Goal: Find specific page/section: Find specific page/section

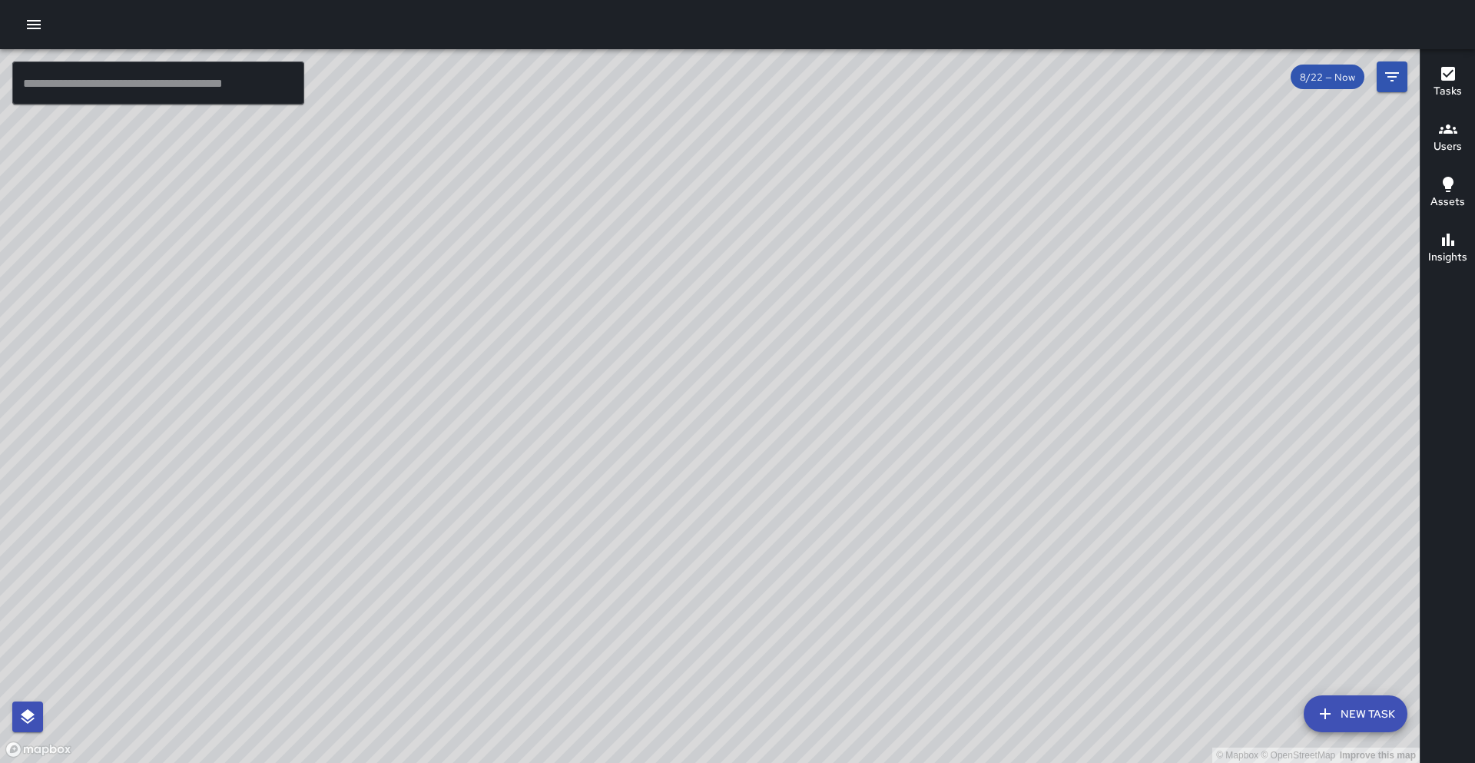
drag, startPoint x: 405, startPoint y: 173, endPoint x: 699, endPoint y: 20, distance: 331.5
click at [693, 19] on div "© Mapbox © OpenStreetMap Improve this map ​ New Task 8/22 — Now Map Layers Task…" at bounding box center [737, 381] width 1475 height 763
drag, startPoint x: 548, startPoint y: 194, endPoint x: 714, endPoint y: 376, distance: 246.3
click at [715, 377] on div "© Mapbox © OpenStreetMap Improve this map" at bounding box center [709, 406] width 1419 height 714
drag, startPoint x: 695, startPoint y: 319, endPoint x: 701, endPoint y: 342, distance: 23.8
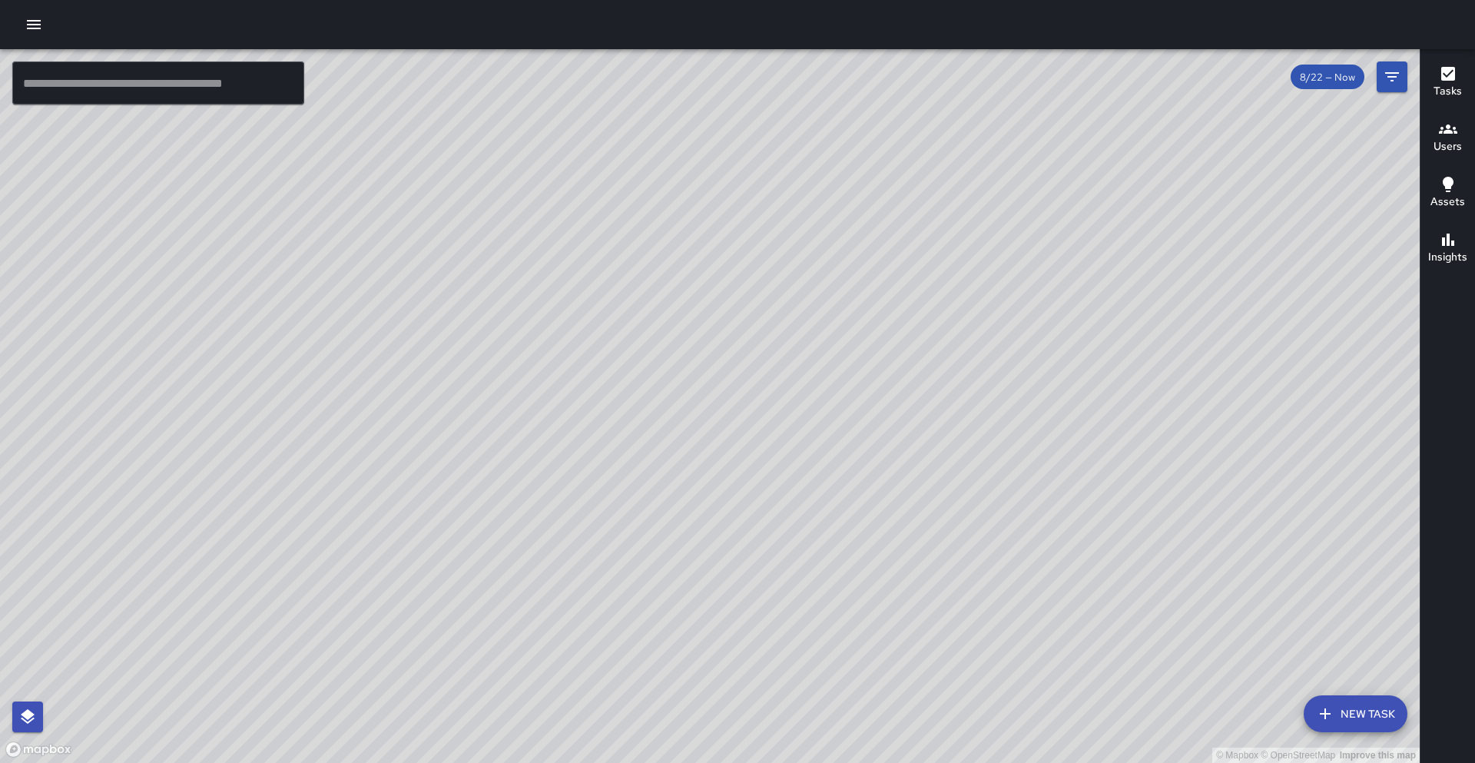
click at [701, 342] on div "© Mapbox © OpenStreetMap Improve this map" at bounding box center [709, 406] width 1419 height 714
click at [1394, 84] on icon "Filters" at bounding box center [1391, 77] width 18 height 18
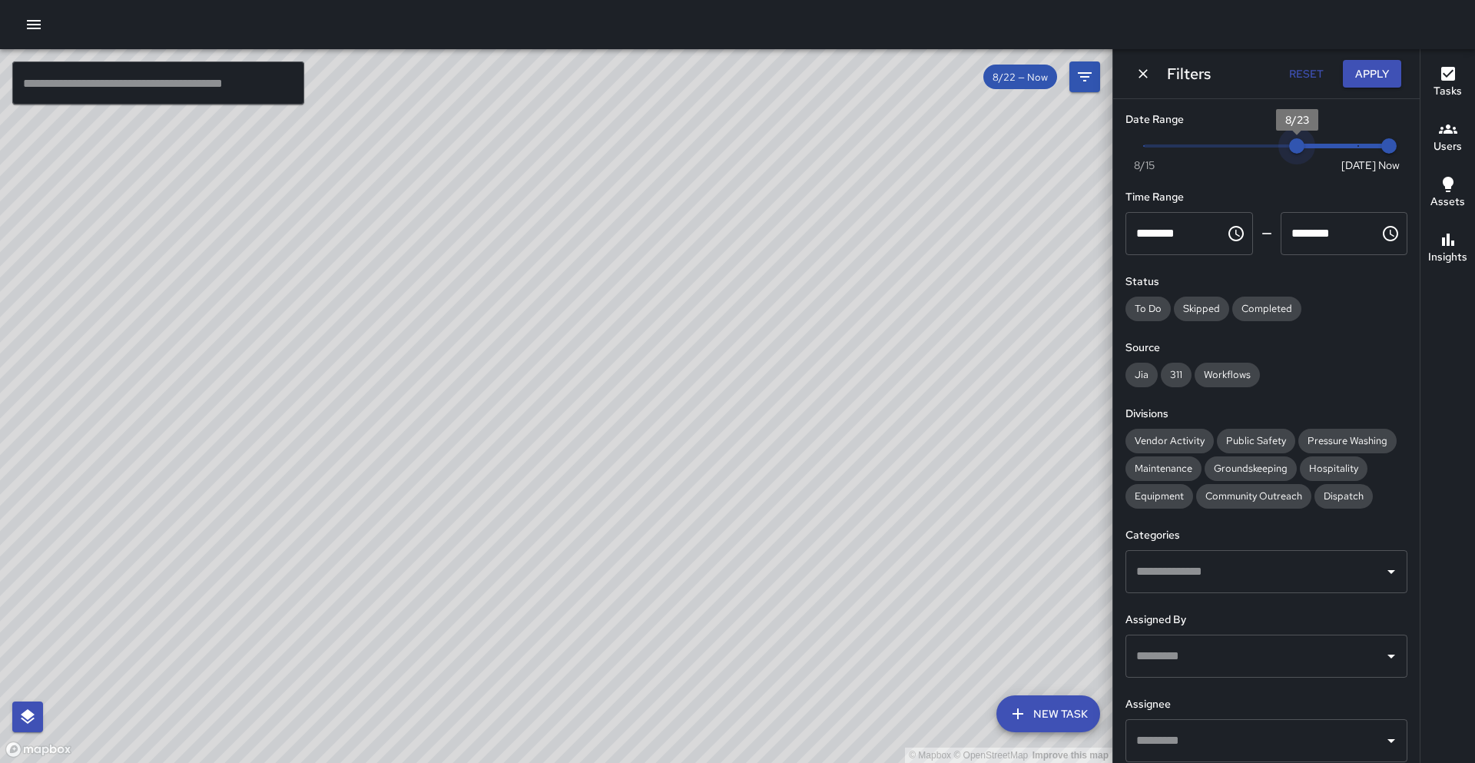
type input "*"
drag, startPoint x: 1360, startPoint y: 147, endPoint x: 1260, endPoint y: 159, distance: 100.5
click at [1260, 154] on span "8/22" at bounding box center [1266, 145] width 15 height 15
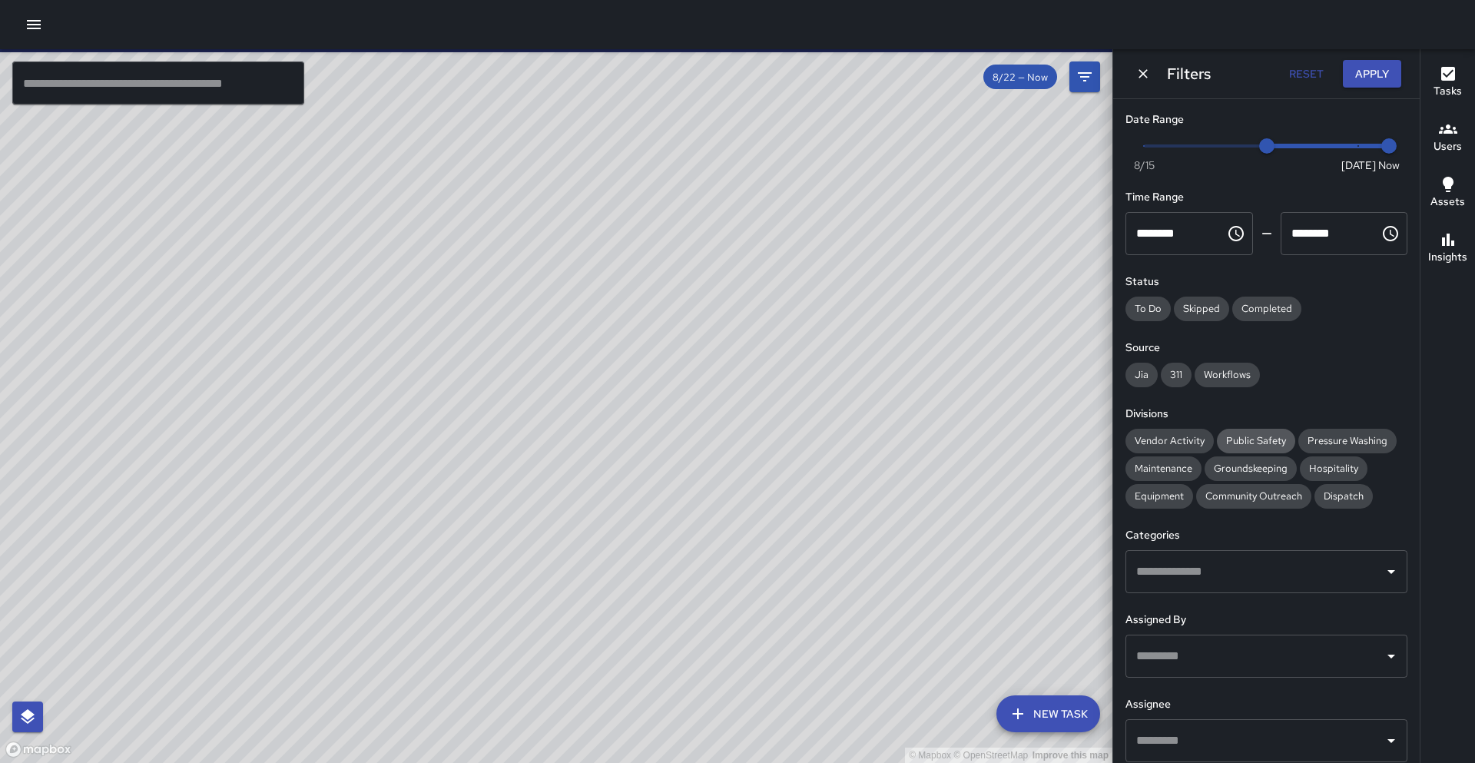
click at [1260, 435] on span "Public Safety" at bounding box center [1256, 440] width 78 height 13
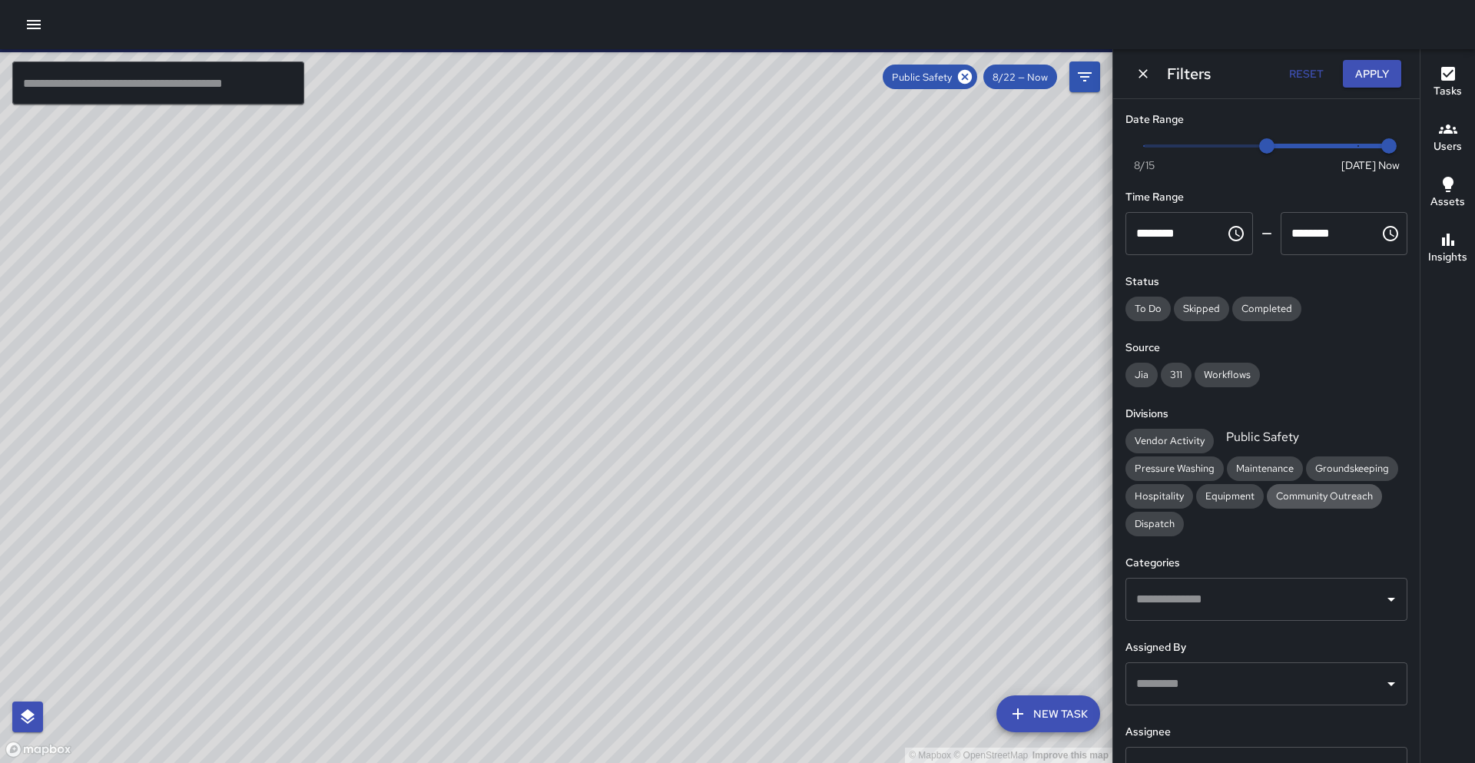
click at [1266, 504] on div "Community Outreach" at bounding box center [1323, 496] width 115 height 25
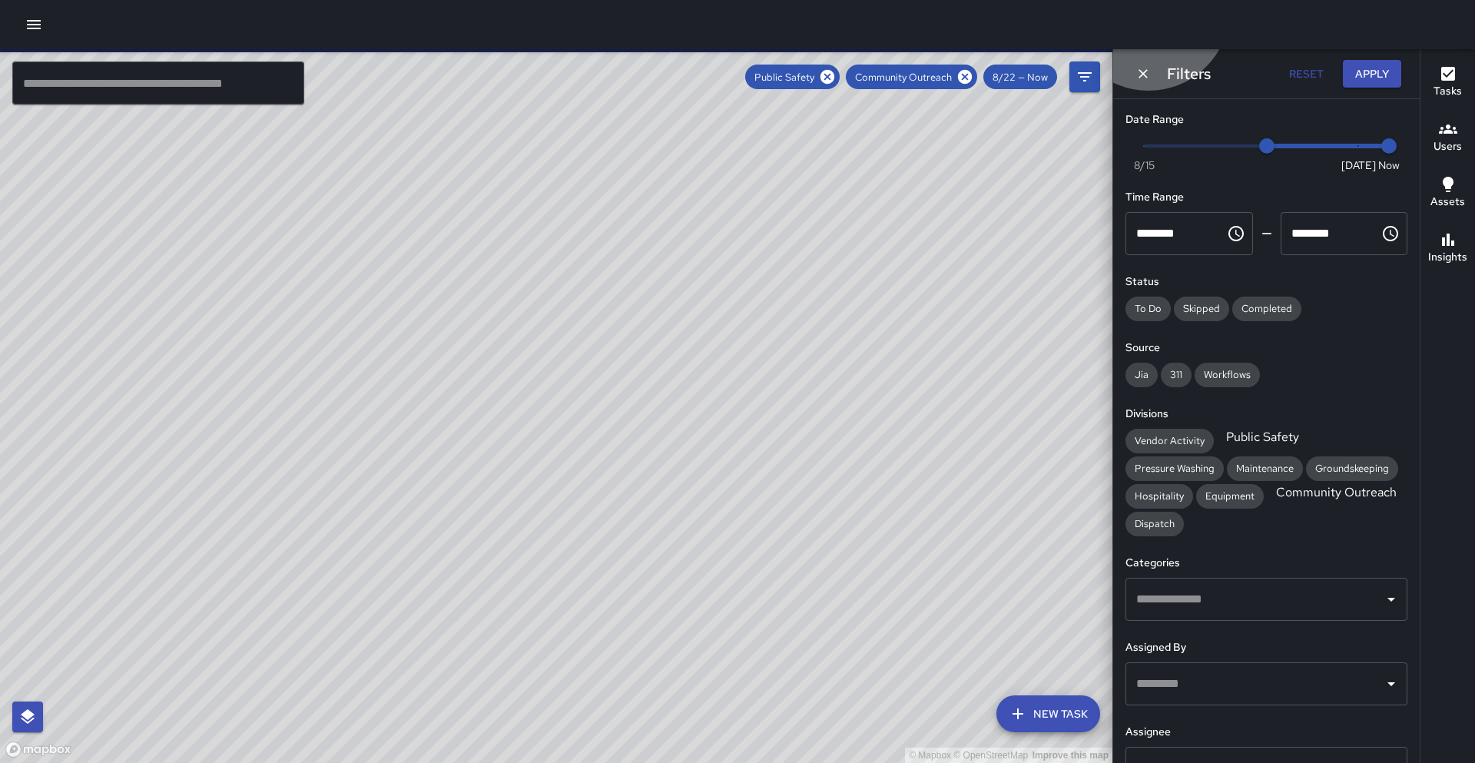
click at [1266, 493] on span "Community Outreach" at bounding box center [1335, 492] width 139 height 16
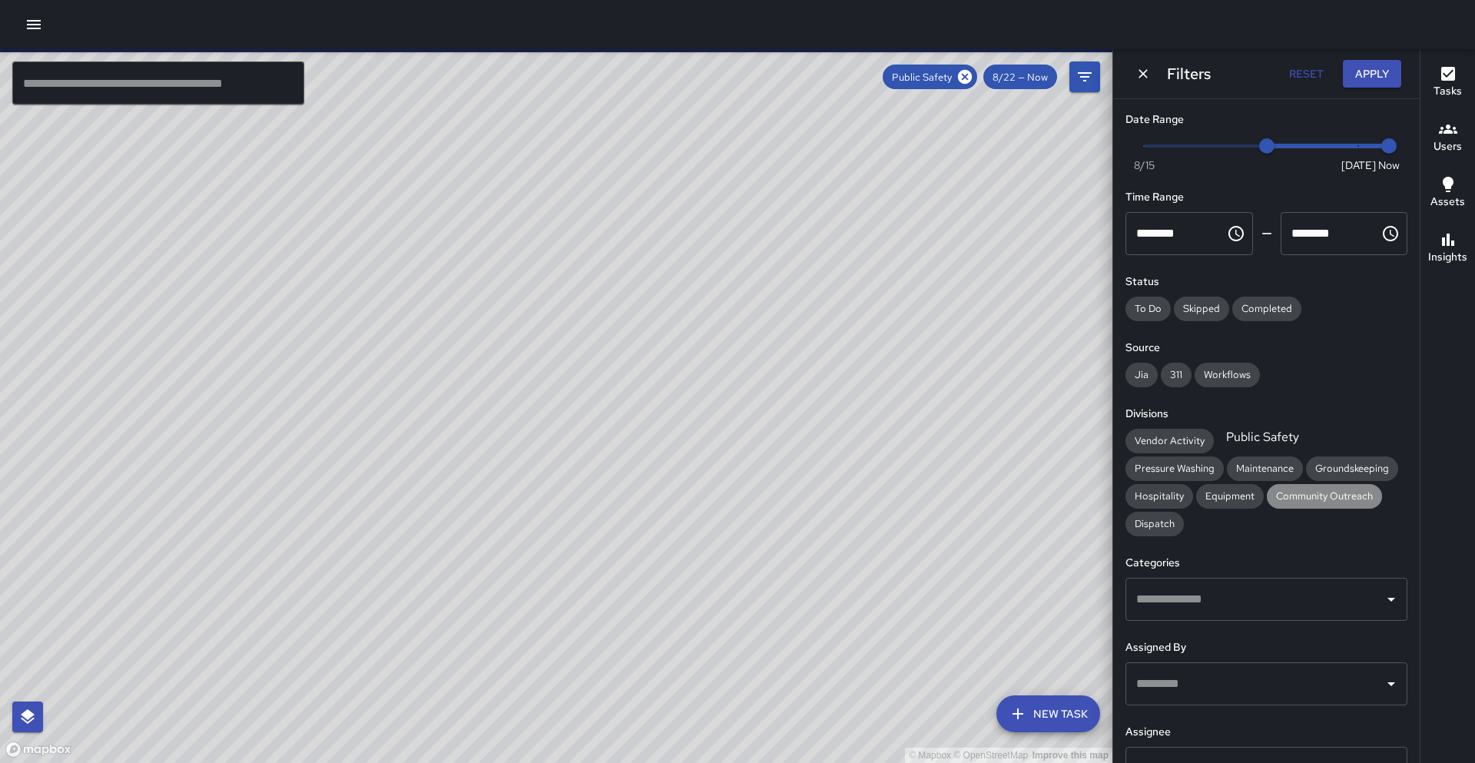
click at [1266, 493] on span "Community Outreach" at bounding box center [1323, 495] width 115 height 13
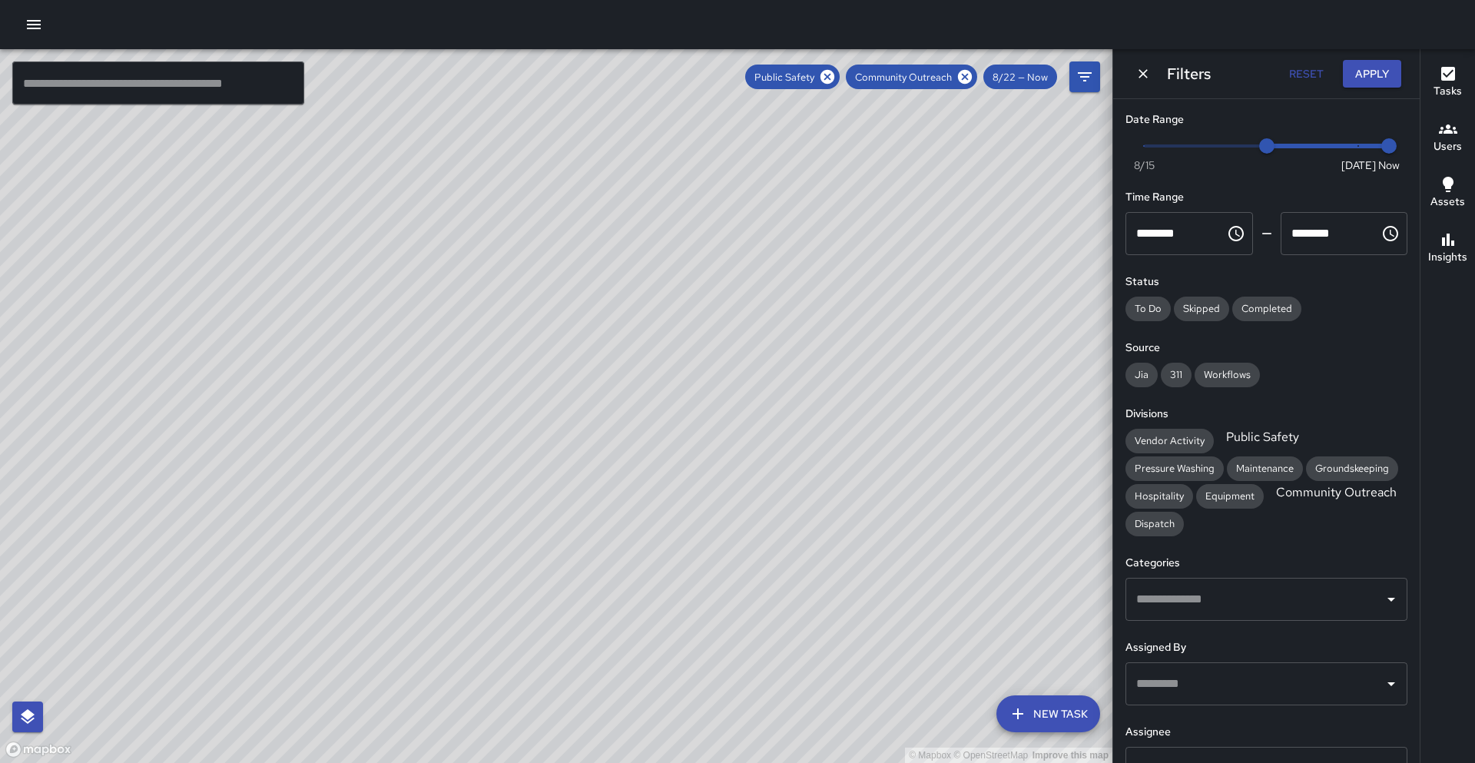
drag, startPoint x: 620, startPoint y: 245, endPoint x: 581, endPoint y: 427, distance: 186.0
click at [581, 427] on div "© Mapbox © OpenStreetMap Improve this map" at bounding box center [556, 406] width 1112 height 714
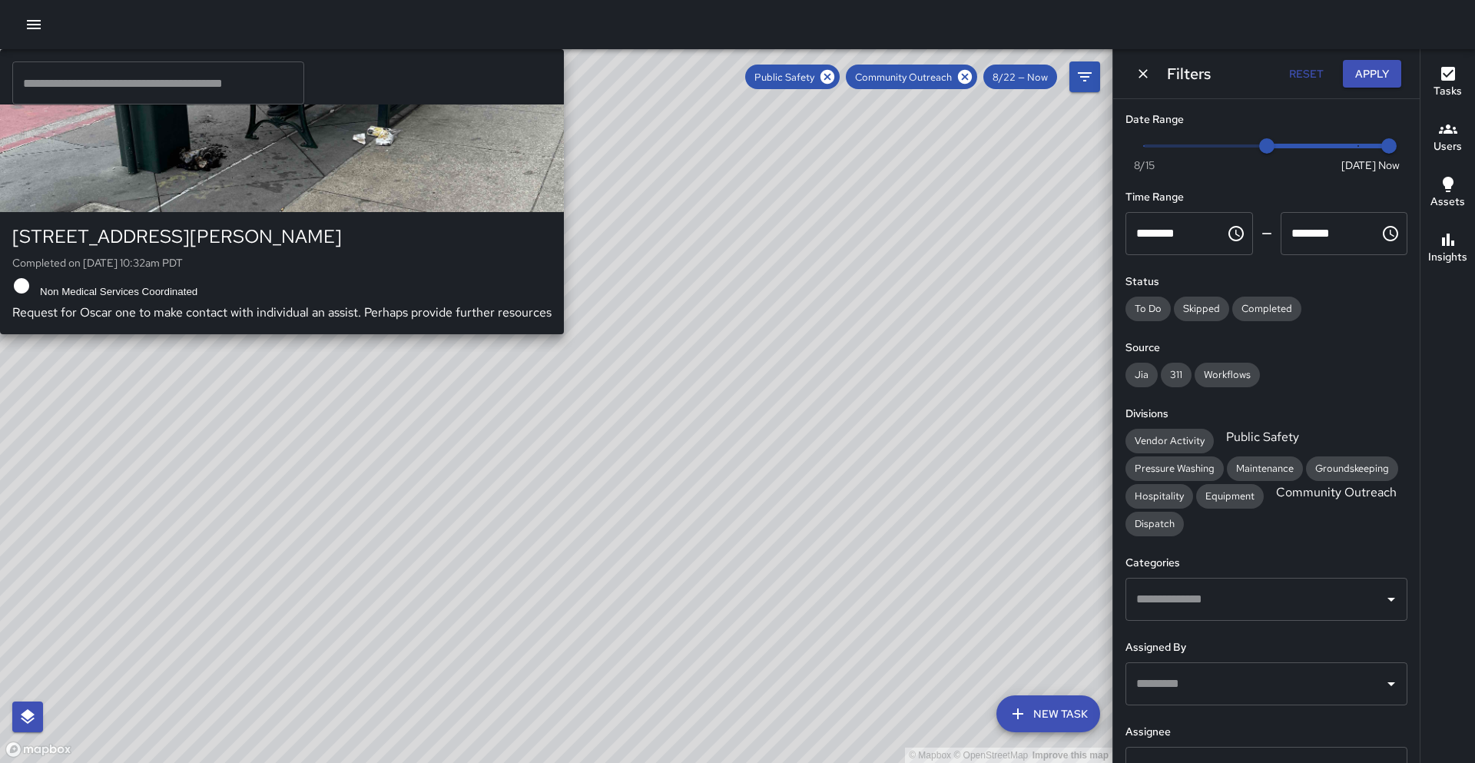
click at [372, 498] on div "© Mapbox © OpenStreetMap Improve this map O1 Oscar 1 461 Thomas L. Berkley Way …" at bounding box center [556, 406] width 1112 height 714
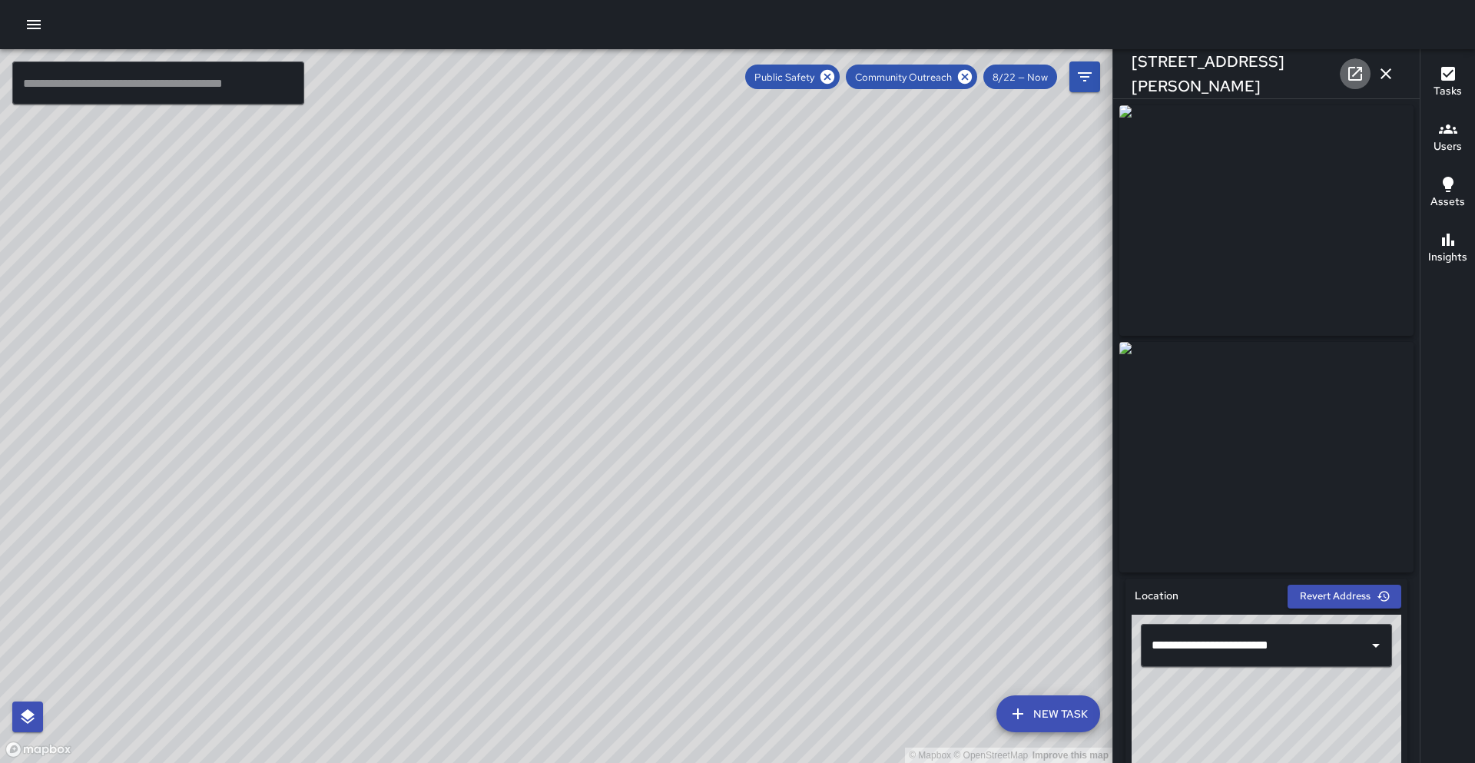
click at [1359, 74] on icon at bounding box center [1355, 74] width 18 height 18
drag, startPoint x: 581, startPoint y: 623, endPoint x: 597, endPoint y: 425, distance: 198.8
click at [597, 425] on div "© Mapbox © OpenStreetMap Improve this map" at bounding box center [556, 406] width 1112 height 714
drag, startPoint x: 469, startPoint y: 667, endPoint x: 526, endPoint y: 558, distance: 123.0
click at [530, 555] on div "© Mapbox © OpenStreetMap Improve this map" at bounding box center [556, 406] width 1112 height 714
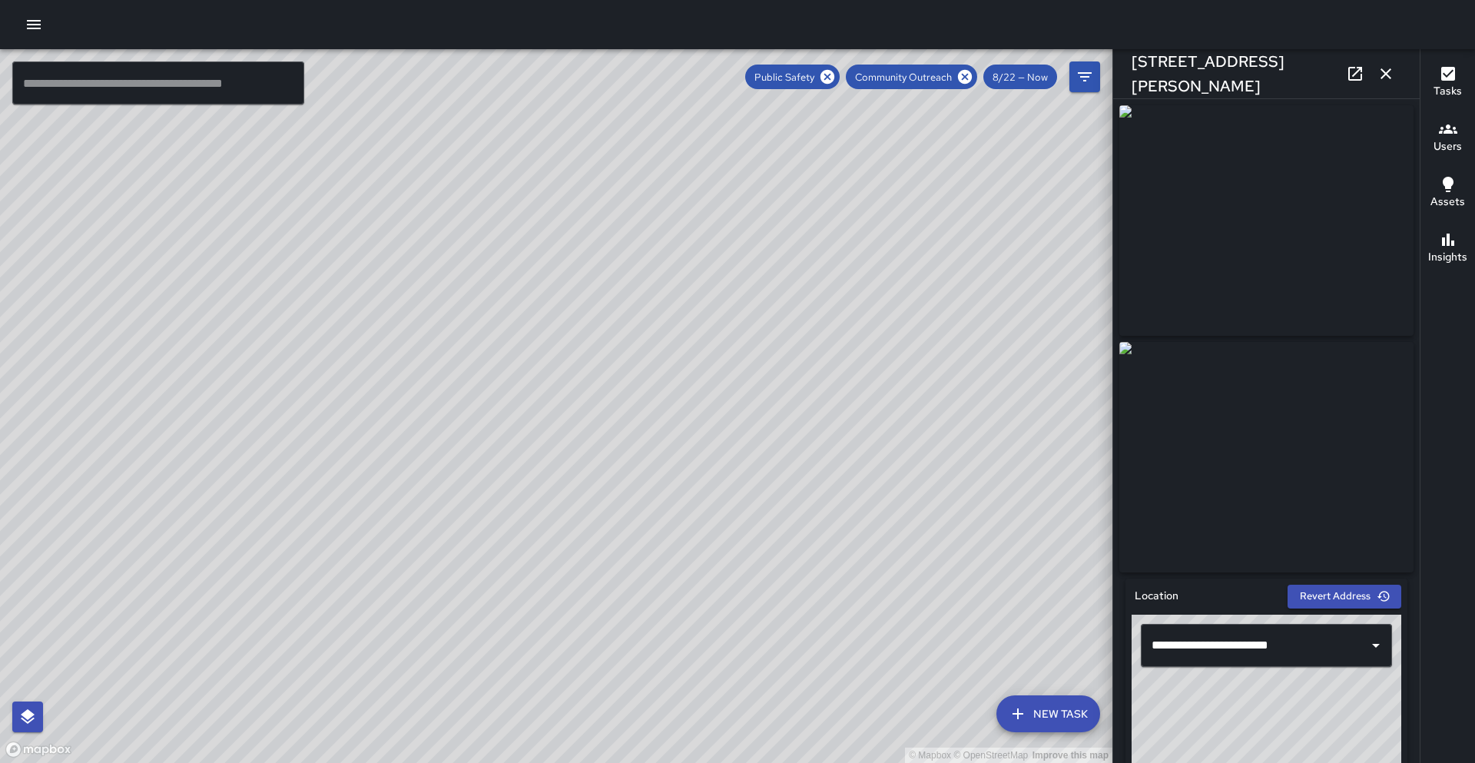
click at [620, 272] on div "© Mapbox © OpenStreetMap Improve this map" at bounding box center [556, 406] width 1112 height 714
click at [616, 272] on div "© Mapbox © OpenStreetMap Improve this map C5 Cobra 5 1460 Broadway Completed on…" at bounding box center [556, 406] width 1112 height 714
click at [1356, 81] on icon at bounding box center [1355, 74] width 18 height 18
drag, startPoint x: 492, startPoint y: 251, endPoint x: 475, endPoint y: 322, distance: 72.8
click at [471, 333] on div "© Mapbox © OpenStreetMap Improve this map" at bounding box center [556, 406] width 1112 height 714
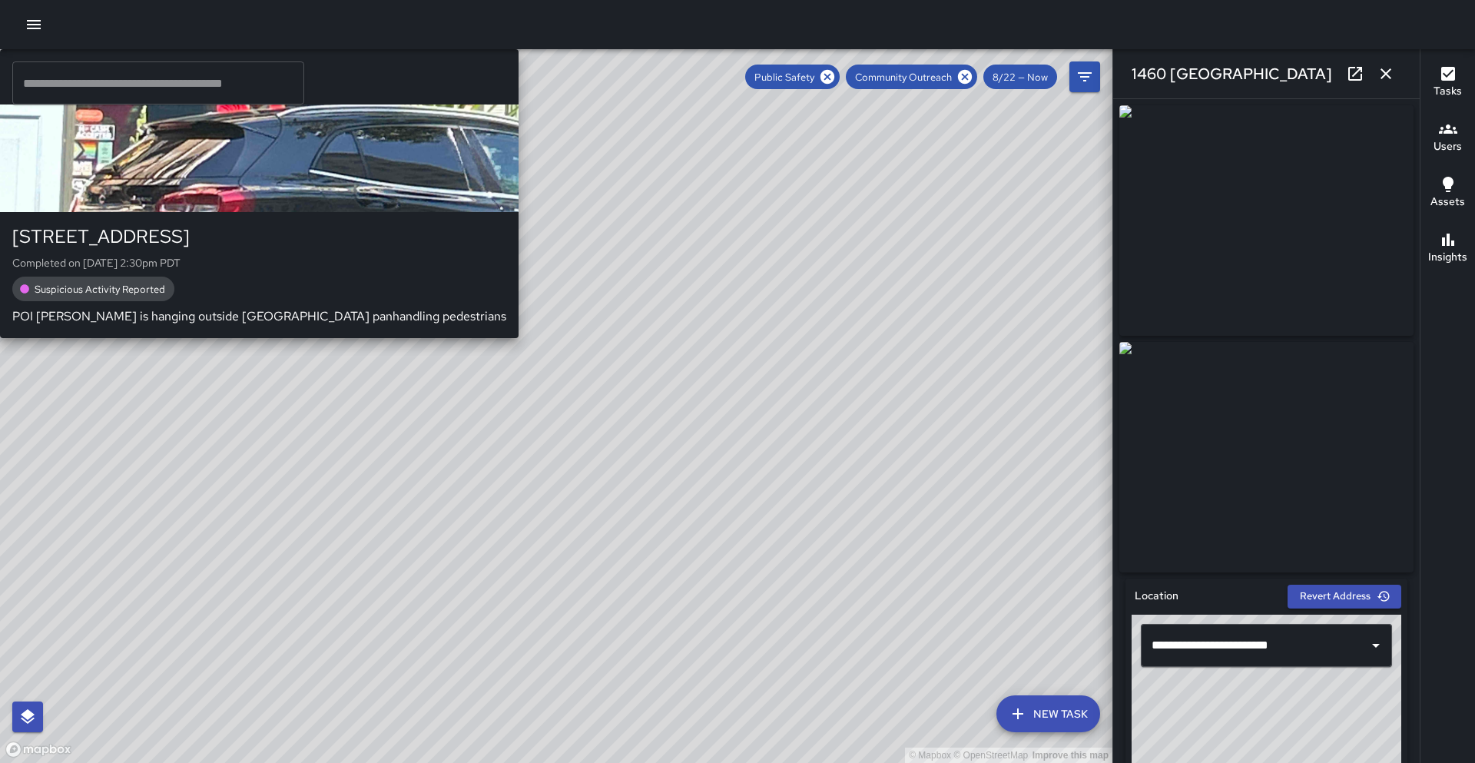
drag, startPoint x: 552, startPoint y: 318, endPoint x: 538, endPoint y: 308, distance: 17.7
click at [552, 318] on div "© Mapbox © OpenStreetMap Improve this map S1 Sierra 1 331 17th Street Completed…" at bounding box center [556, 406] width 1112 height 714
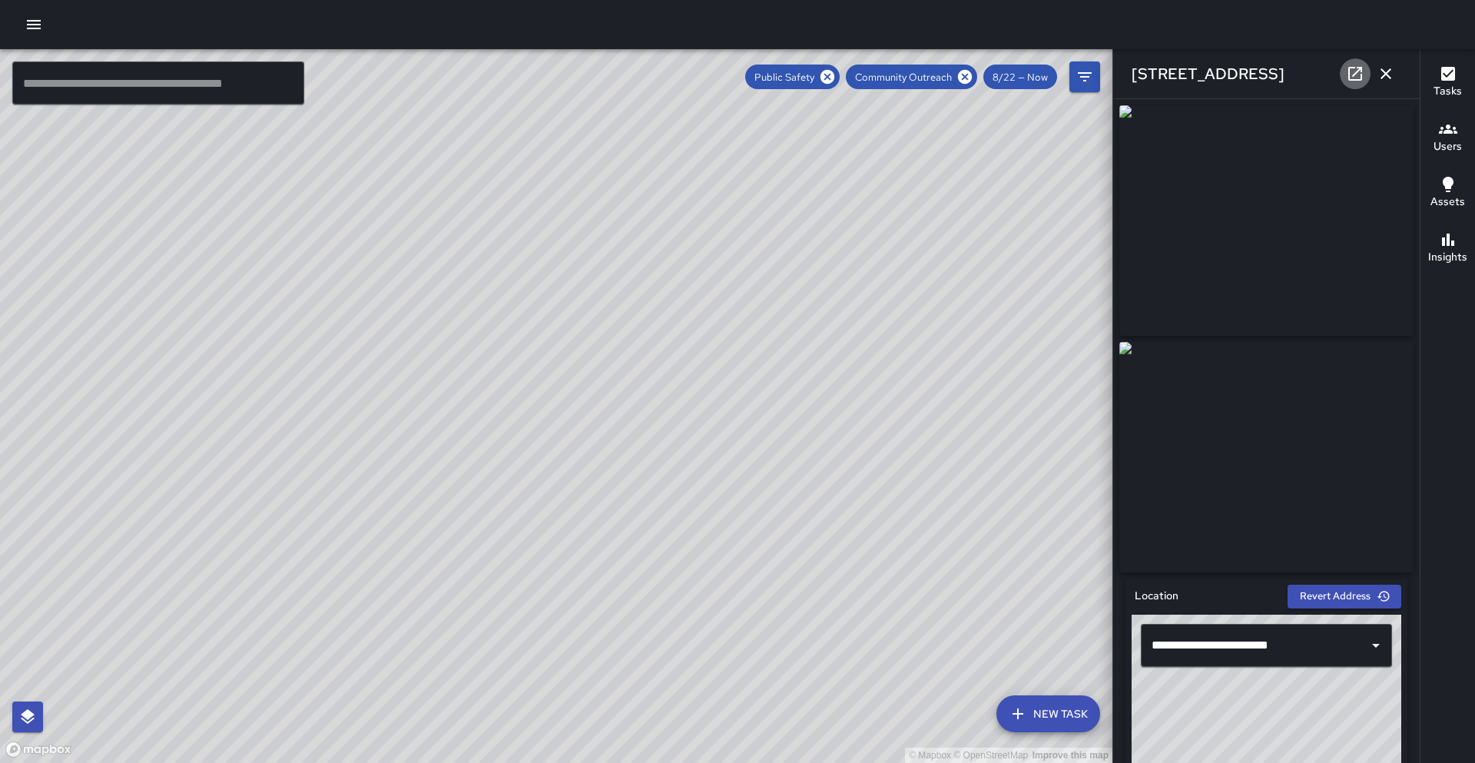
click at [1364, 73] on link at bounding box center [1354, 73] width 31 height 31
drag, startPoint x: 605, startPoint y: 321, endPoint x: 574, endPoint y: 438, distance: 120.9
click at [556, 455] on div "© Mapbox © OpenStreetMap Improve this map" at bounding box center [556, 406] width 1112 height 714
drag, startPoint x: 622, startPoint y: 280, endPoint x: 618, endPoint y: 254, distance: 26.4
click at [616, 248] on div "© Mapbox © OpenStreetMap Improve this map" at bounding box center [556, 406] width 1112 height 714
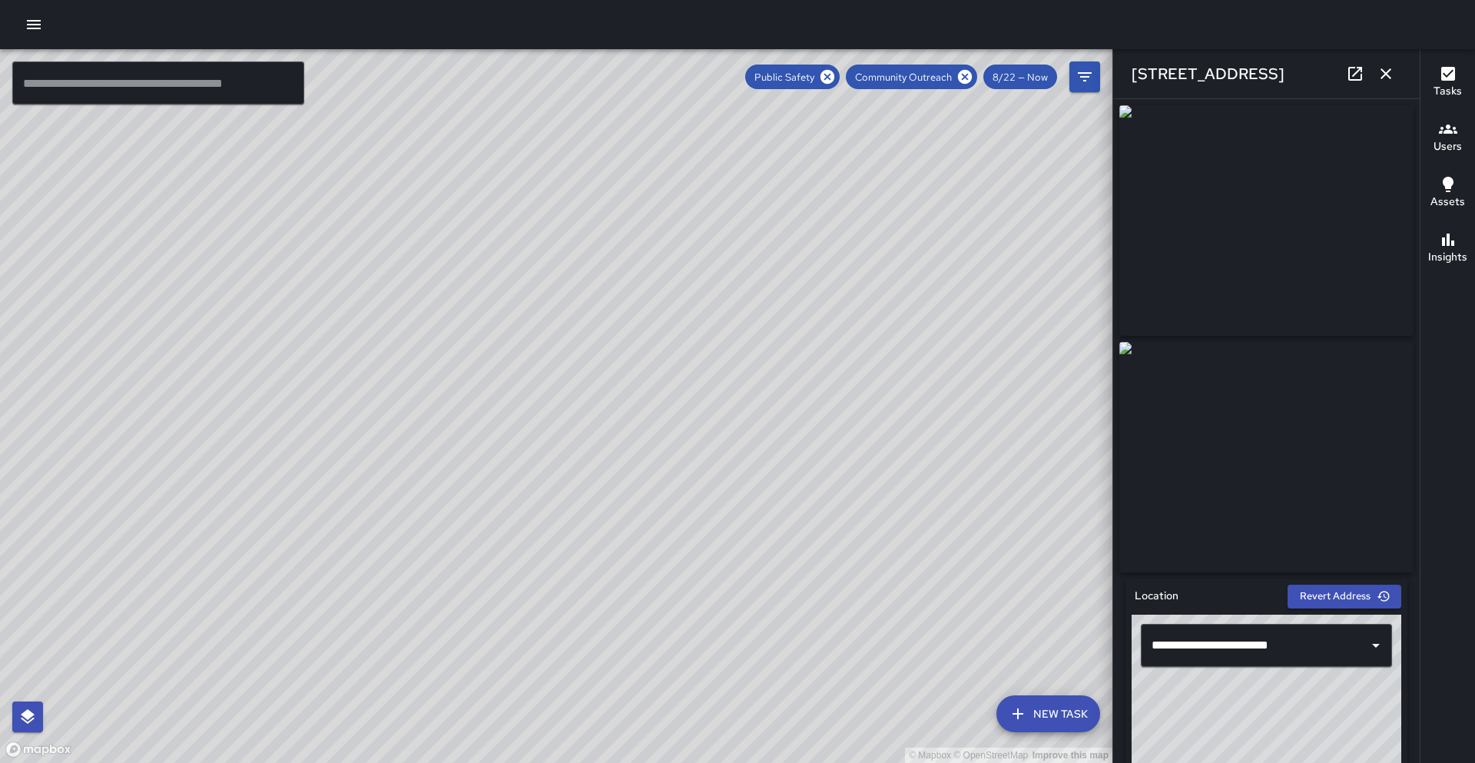
click at [619, 253] on div "© Mapbox © OpenStreetMap Improve this map" at bounding box center [556, 406] width 1112 height 714
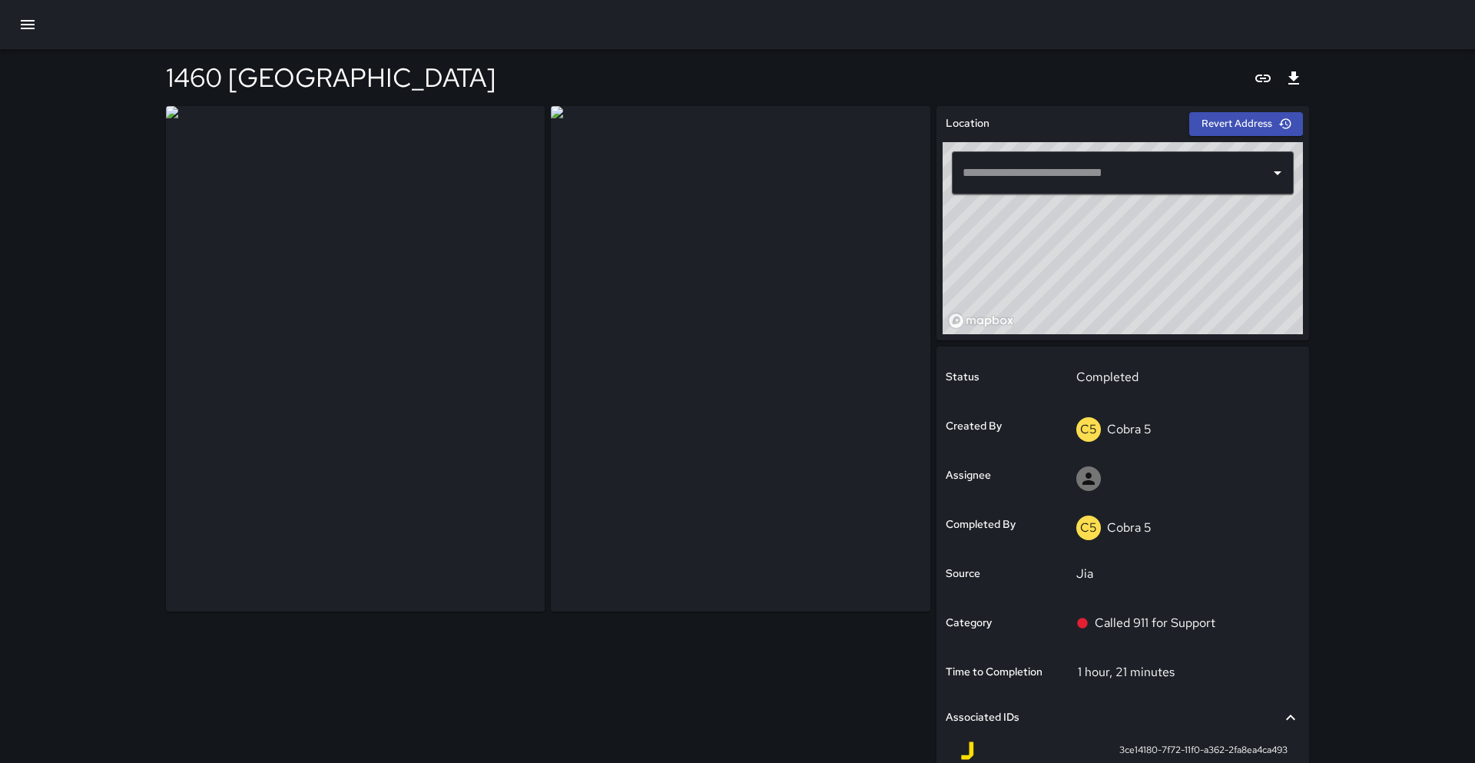
type input "**********"
